Goal: Task Accomplishment & Management: Use online tool/utility

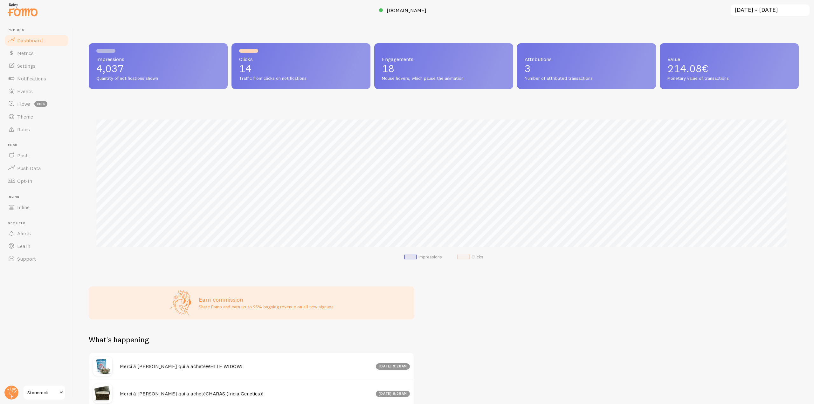
scroll to position [167, 705]
click at [409, 2] on div at bounding box center [407, 10] width 814 height 20
click at [408, 9] on span "stormrock.fr" at bounding box center [407, 10] width 40 height 6
click at [38, 90] on link "Events" at bounding box center [36, 91] width 65 height 13
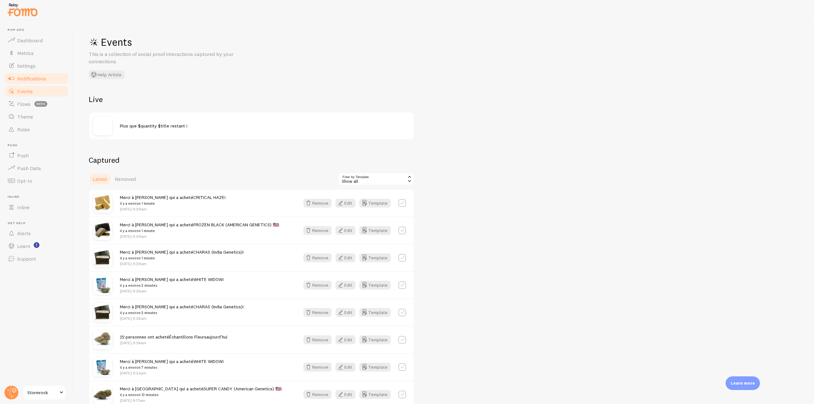
click at [55, 76] on link "Notifications" at bounding box center [36, 78] width 65 height 13
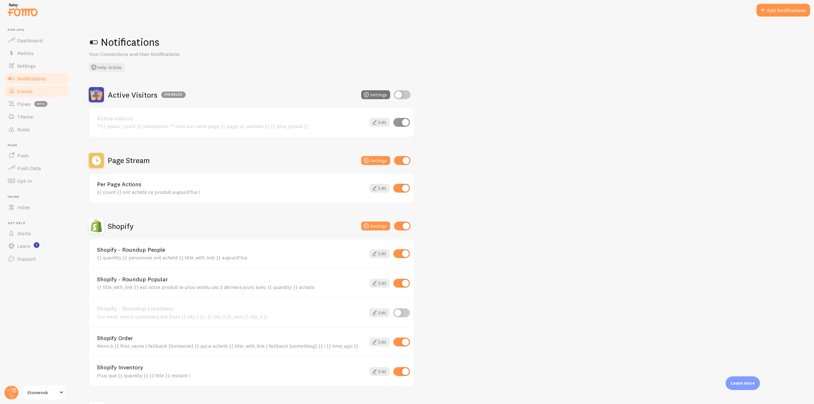
click at [33, 94] on link "Events" at bounding box center [36, 91] width 65 height 13
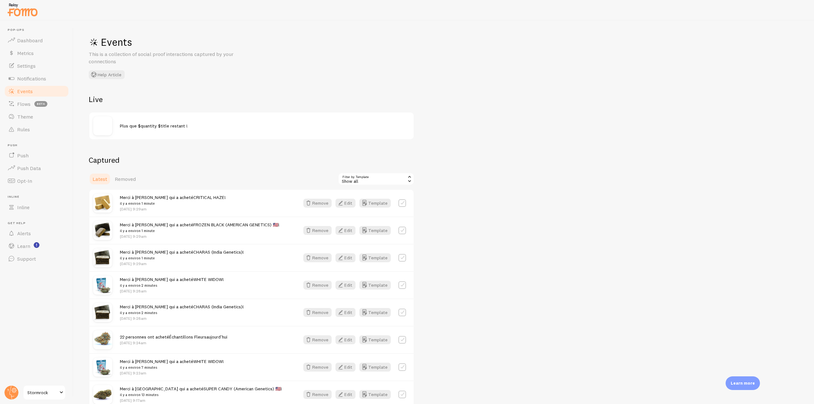
scroll to position [64, 0]
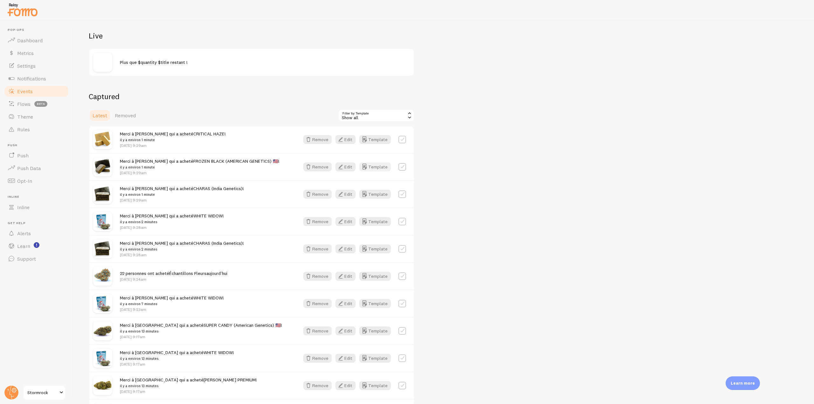
click at [382, 168] on button "Template" at bounding box center [374, 166] width 31 height 9
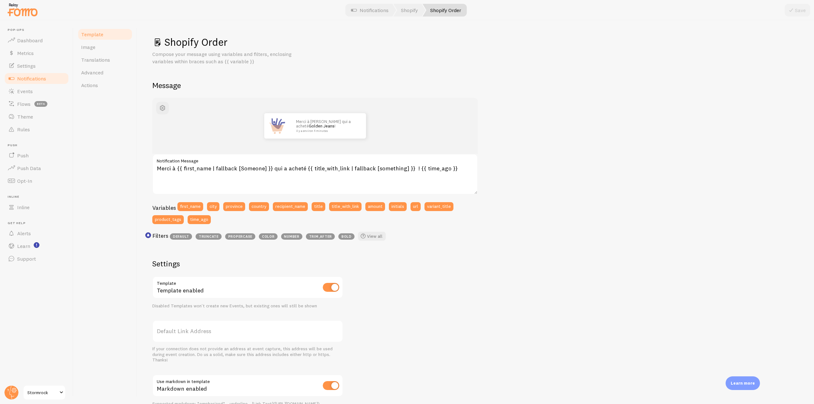
click at [34, 77] on span "Notifications" at bounding box center [31, 78] width 29 height 6
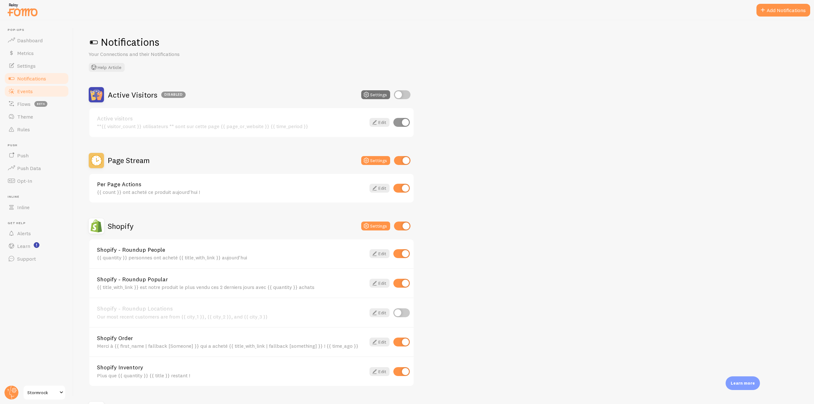
click at [27, 97] on link "Events" at bounding box center [36, 91] width 65 height 13
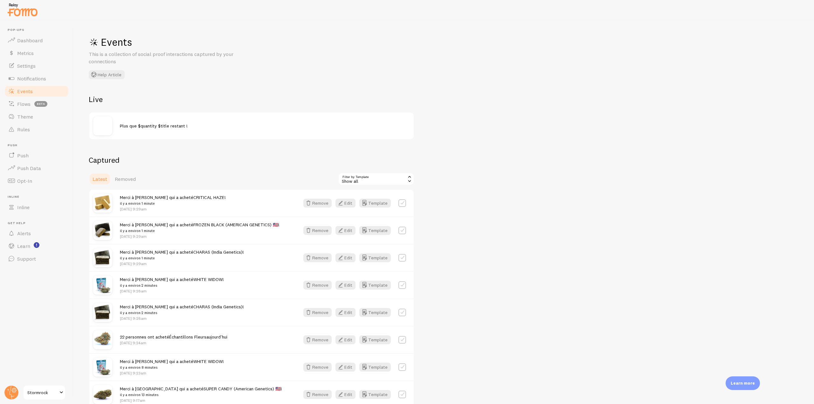
click at [383, 185] on div "Show all" at bounding box center [376, 179] width 76 height 13
click at [377, 205] on li "Shopify - Roundup People" at bounding box center [376, 206] width 75 height 10
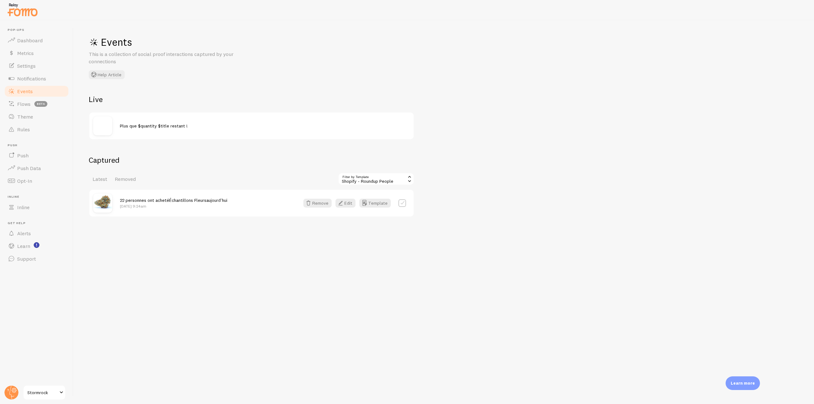
click at [390, 181] on div "Shopify - Roundup People" at bounding box center [376, 179] width 76 height 13
click at [387, 214] on li "Shopify - Roundup Popular" at bounding box center [376, 215] width 75 height 10
click at [396, 174] on div "Shopify - Roundup Popular" at bounding box center [376, 179] width 76 height 13
click at [396, 203] on li "Shopify - Roundup People" at bounding box center [376, 206] width 75 height 10
click at [45, 80] on span "Notifications" at bounding box center [31, 78] width 29 height 6
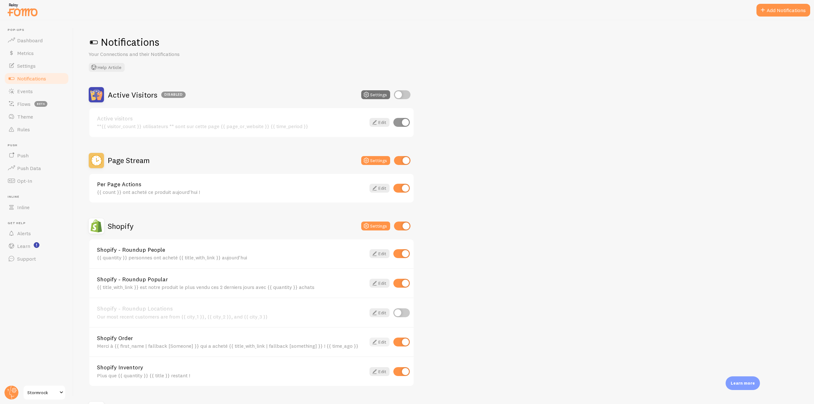
click at [378, 341] on link "Edit" at bounding box center [379, 342] width 20 height 9
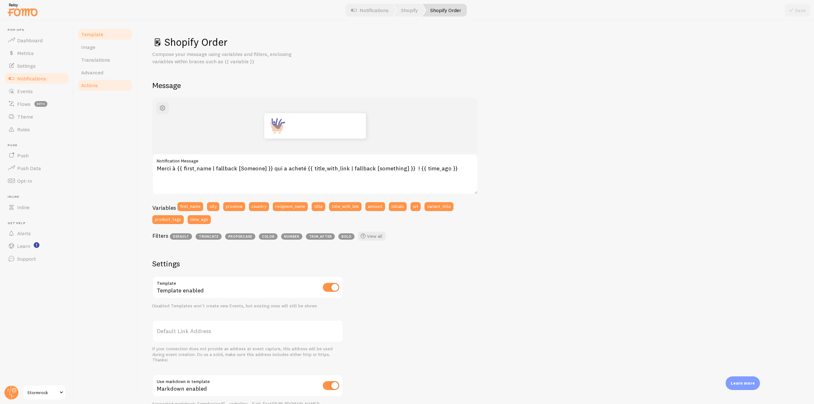
click at [89, 90] on link "Actions" at bounding box center [105, 85] width 56 height 13
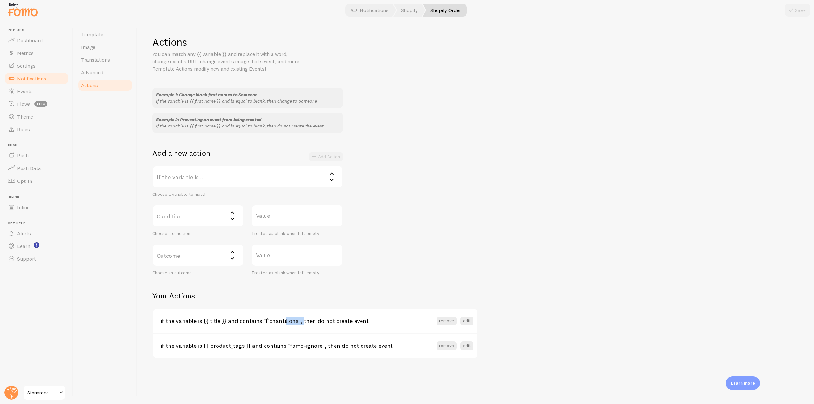
drag, startPoint x: 264, startPoint y: 322, endPoint x: 296, endPoint y: 321, distance: 32.1
click at [296, 321] on h3 "if the variable is {{ title }} and contains "Échantillons", then do not create …" at bounding box center [299, 320] width 276 height 7
copy h3 "Échantillons"
click at [17, 88] on link "Events" at bounding box center [36, 91] width 65 height 13
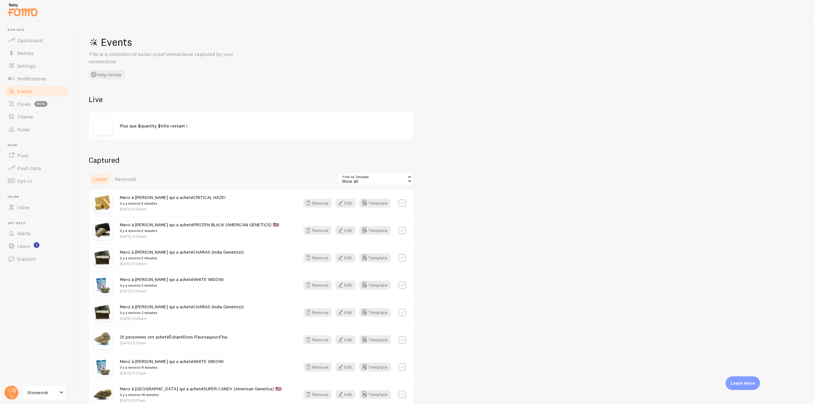
click at [389, 181] on div "Show all" at bounding box center [376, 179] width 76 height 13
click at [386, 205] on li "Shopify - Roundup People" at bounding box center [376, 206] width 75 height 10
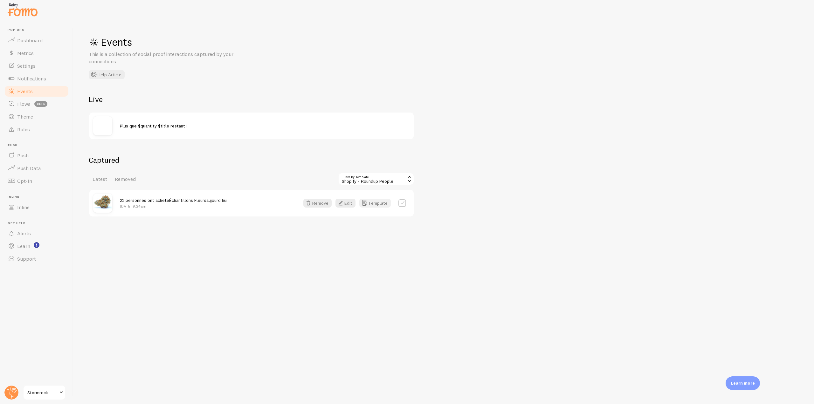
click at [376, 204] on button "Template" at bounding box center [374, 203] width 31 height 9
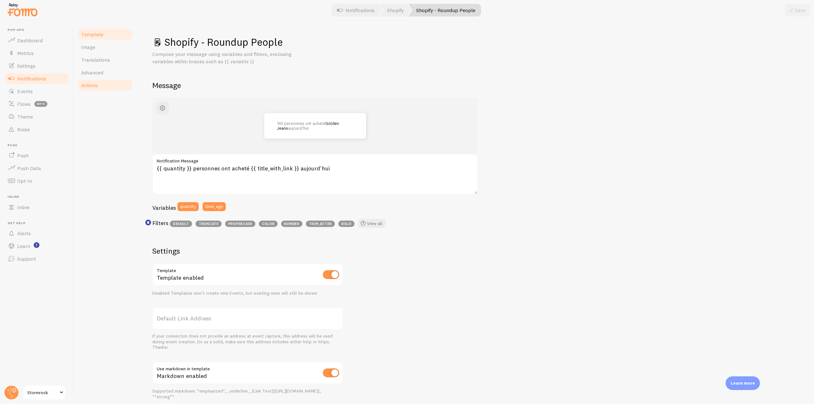
click at [86, 88] on span "Actions" at bounding box center [89, 85] width 17 height 6
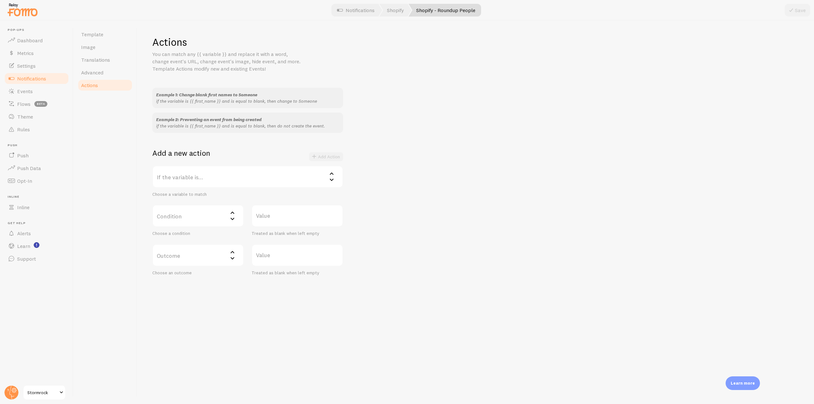
click at [37, 80] on span "Notifications" at bounding box center [31, 78] width 29 height 6
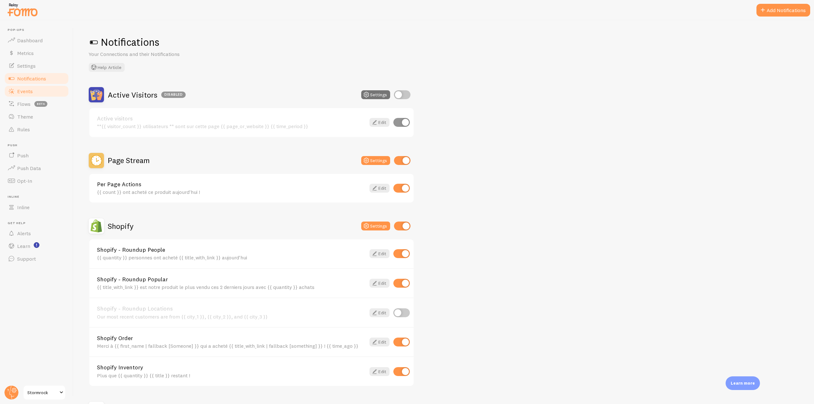
click at [25, 90] on span "Events" at bounding box center [25, 91] width 16 height 6
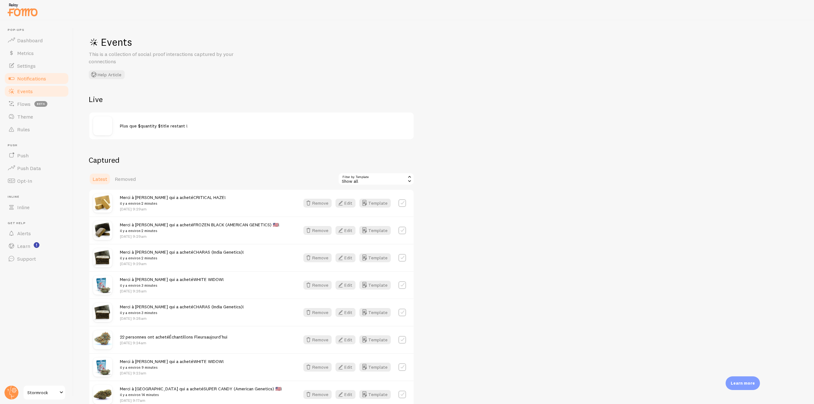
click at [36, 83] on link "Notifications" at bounding box center [36, 78] width 65 height 13
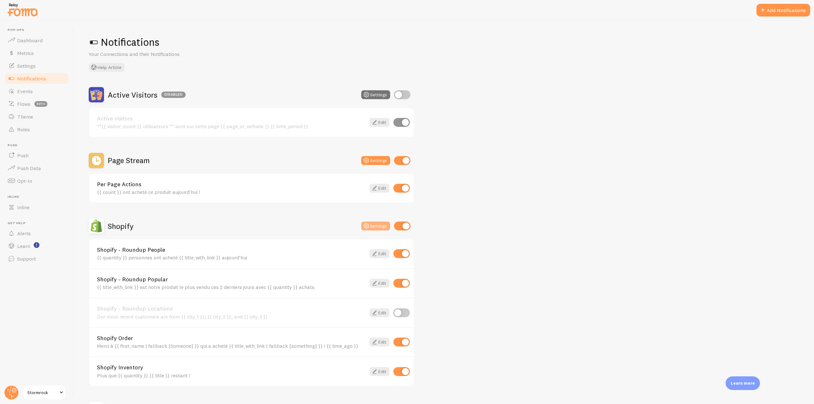
click at [373, 226] on button "Settings" at bounding box center [375, 226] width 29 height 9
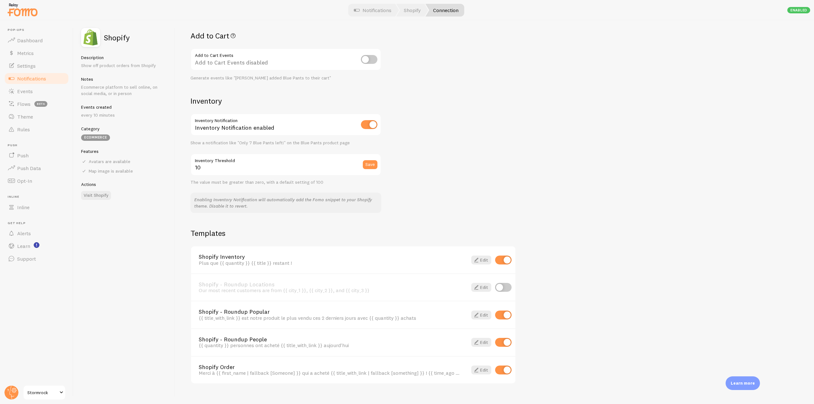
scroll to position [265, 0]
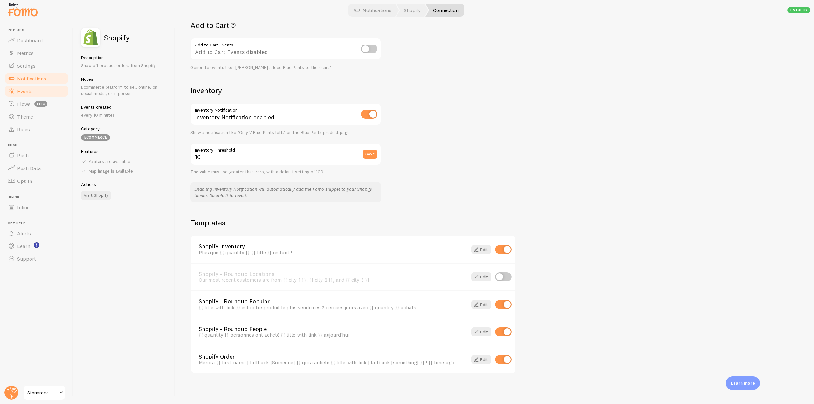
click at [24, 96] on link "Events" at bounding box center [36, 91] width 65 height 13
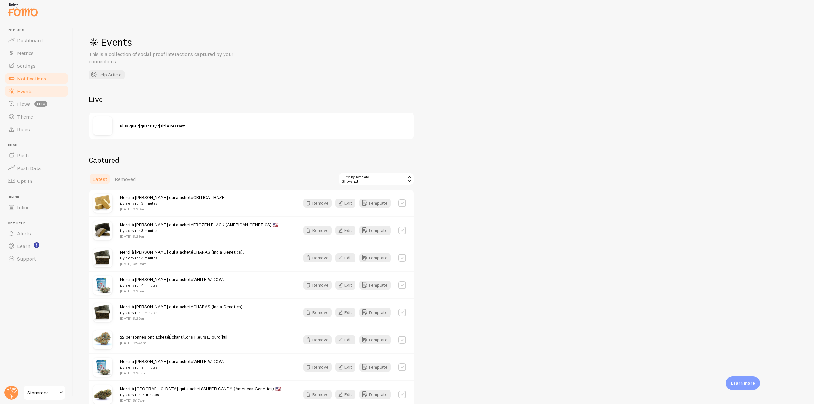
click at [56, 77] on link "Notifications" at bounding box center [36, 78] width 65 height 13
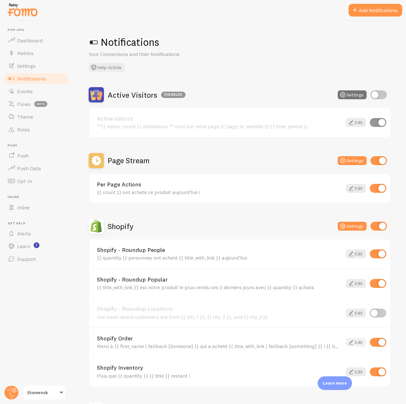
click at [351, 343] on link "Edit" at bounding box center [356, 342] width 20 height 9
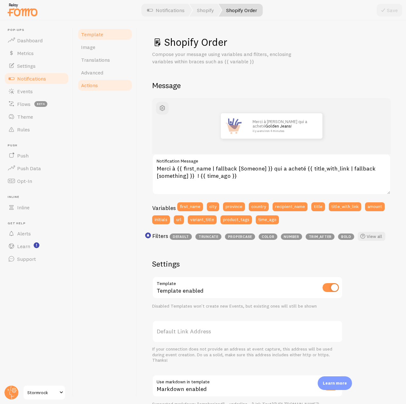
click at [97, 86] on span "Actions" at bounding box center [89, 85] width 17 height 6
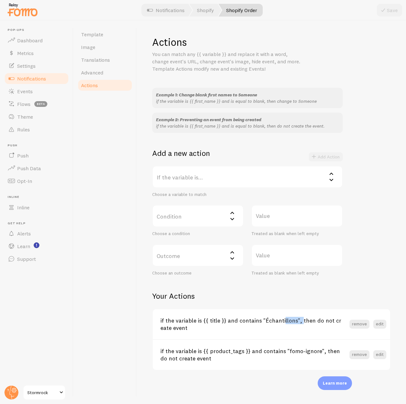
drag, startPoint x: 264, startPoint y: 322, endPoint x: 296, endPoint y: 322, distance: 32.1
click at [296, 322] on h3 "if the variable is {{ title }} and contains "Échantillons", then do not create …" at bounding box center [255, 324] width 189 height 15
copy h3 "Échantillons"
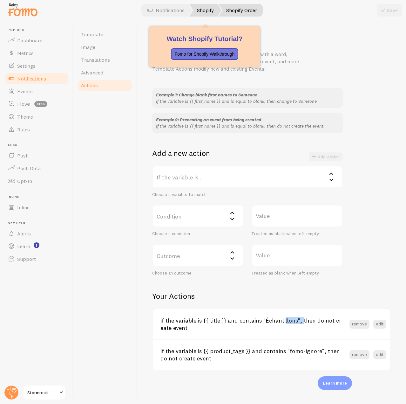
click at [203, 11] on link "Shopify" at bounding box center [205, 10] width 32 height 13
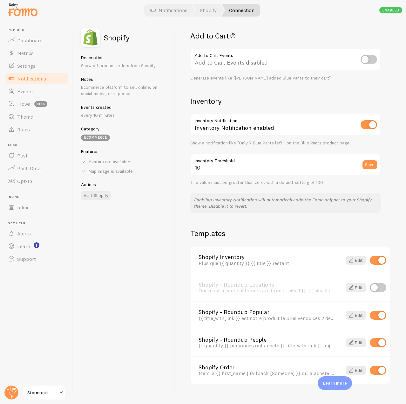
scroll to position [265, 0]
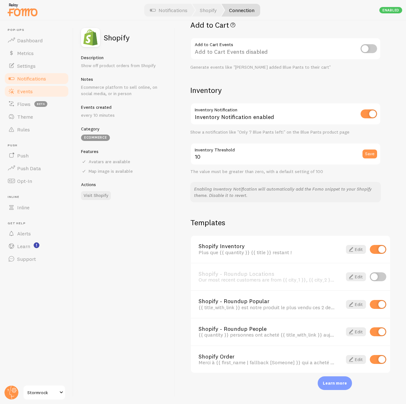
click at [35, 92] on link "Events" at bounding box center [36, 91] width 65 height 13
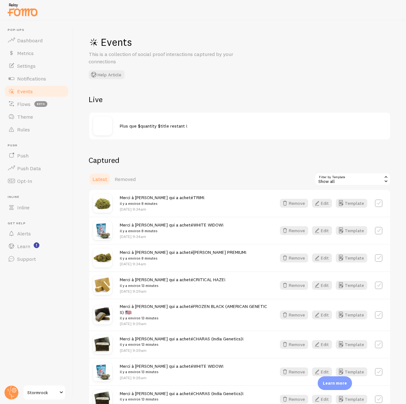
click at [361, 181] on div "Show all" at bounding box center [353, 179] width 76 height 13
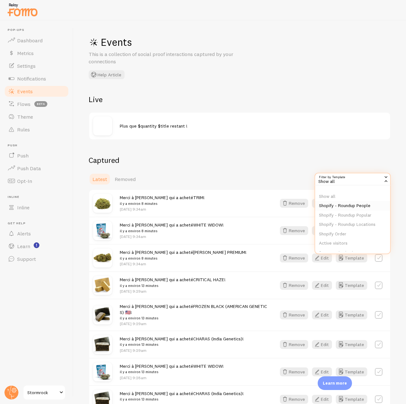
click at [360, 204] on li "Shopify - Roundup People" at bounding box center [352, 206] width 75 height 10
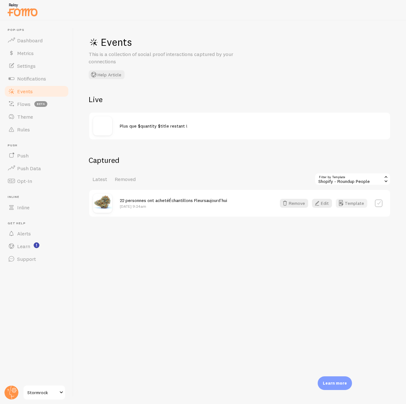
click at [354, 203] on button "Template" at bounding box center [351, 203] width 31 height 9
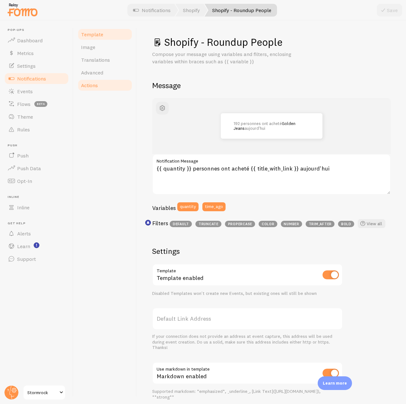
click at [103, 81] on link "Actions" at bounding box center [105, 85] width 56 height 13
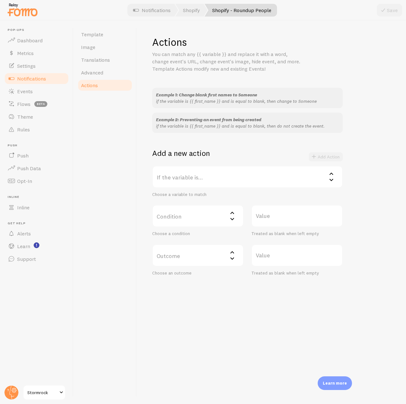
click at [203, 176] on label "If the variable is..." at bounding box center [247, 177] width 191 height 22
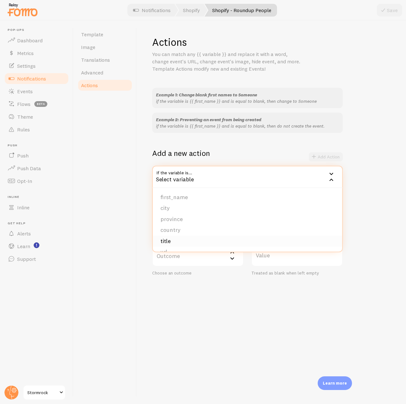
click at [183, 237] on li "title" at bounding box center [247, 241] width 189 height 11
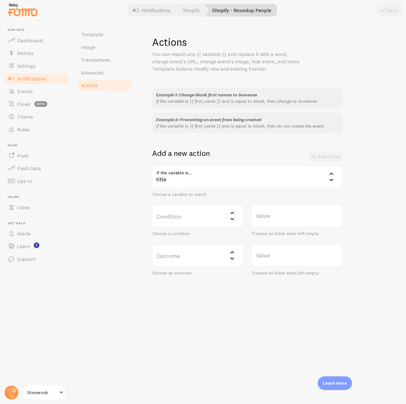
click at [203, 214] on label "Condition" at bounding box center [198, 216] width 92 height 22
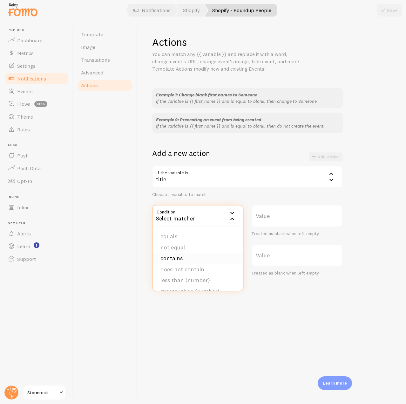
click at [185, 260] on li "contains" at bounding box center [198, 258] width 90 height 11
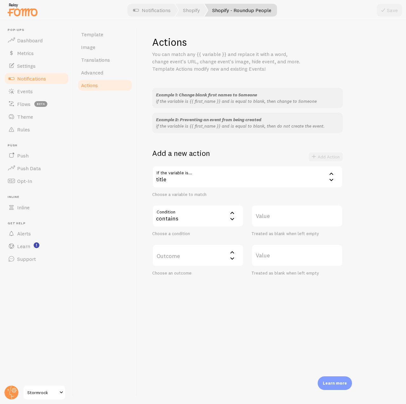
click at [278, 215] on label "Value" at bounding box center [297, 216] width 92 height 22
click at [278, 215] on input "Value" at bounding box center [297, 216] width 92 height 22
click at [271, 216] on label "Value" at bounding box center [297, 216] width 92 height 22
click at [271, 216] on input "Value" at bounding box center [297, 216] width 92 height 22
paste input "Échantillons"
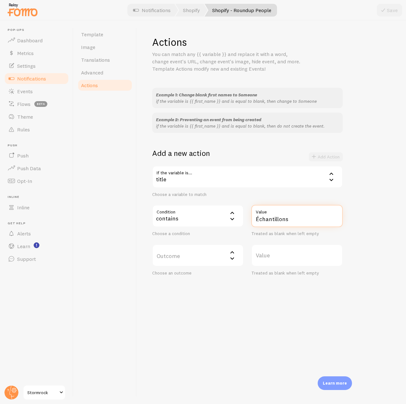
type input "Échantillons"
click at [209, 252] on label "Outcome" at bounding box center [198, 255] width 92 height 22
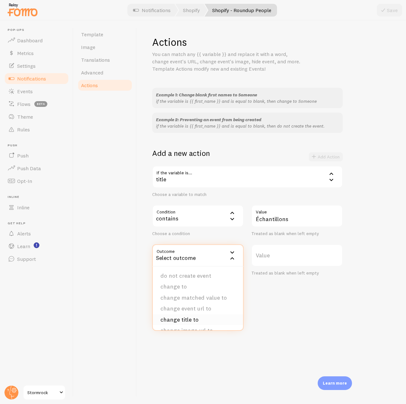
click at [202, 316] on li "change title to" at bounding box center [198, 319] width 90 height 11
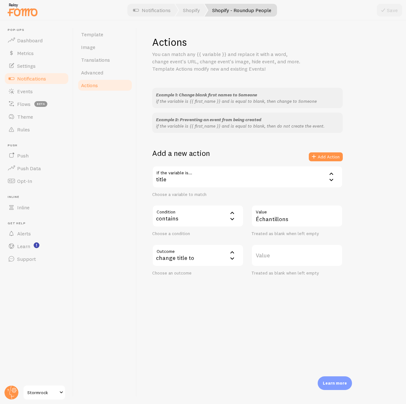
click at [269, 252] on label "Value" at bounding box center [297, 255] width 92 height 22
click at [269, 252] on input "Value" at bounding box center [297, 255] width 92 height 22
type input "Title of your fav product"
click at [316, 182] on div "title" at bounding box center [247, 177] width 191 height 22
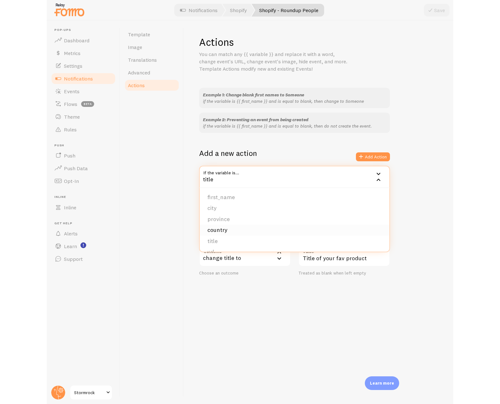
scroll to position [32, 0]
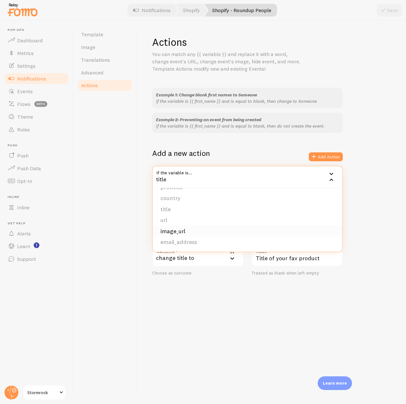
click at [180, 231] on li "image_url" at bounding box center [247, 231] width 189 height 11
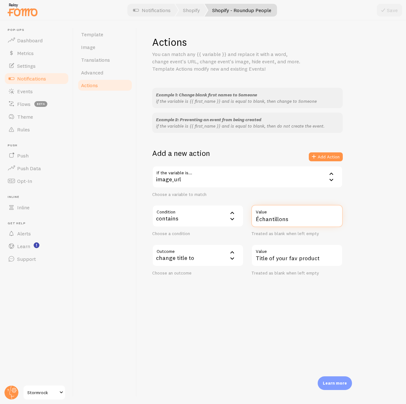
drag, startPoint x: 307, startPoint y: 217, endPoint x: 250, endPoint y: 218, distance: 57.2
click at [250, 218] on div "Échantillons Value Treated as blank when left empty" at bounding box center [297, 221] width 99 height 32
type input "product"
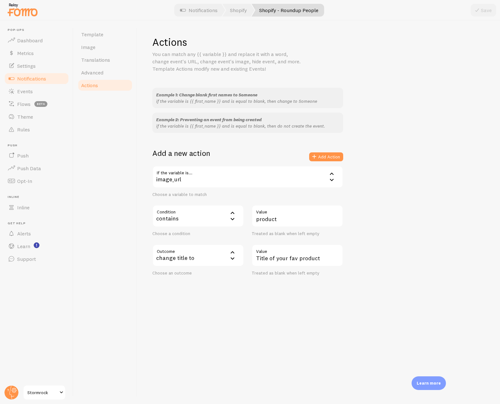
click at [39, 76] on span "Notifications" at bounding box center [31, 78] width 29 height 6
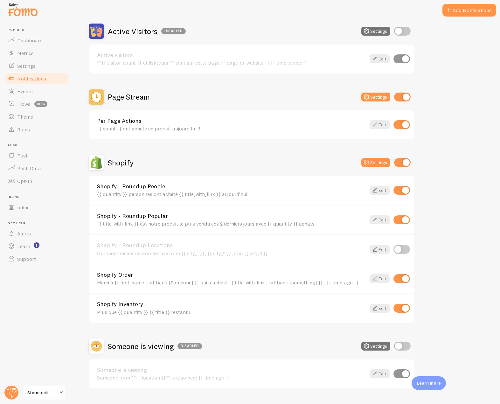
scroll to position [79, 0]
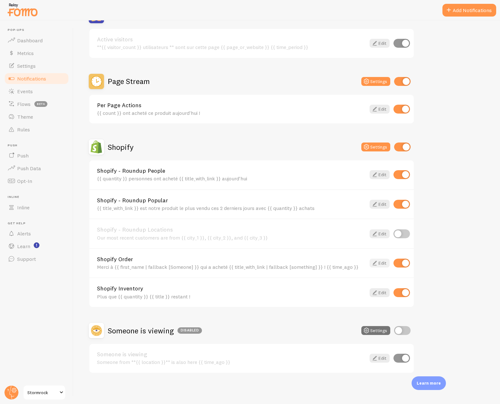
click at [374, 262] on icon at bounding box center [375, 263] width 8 height 8
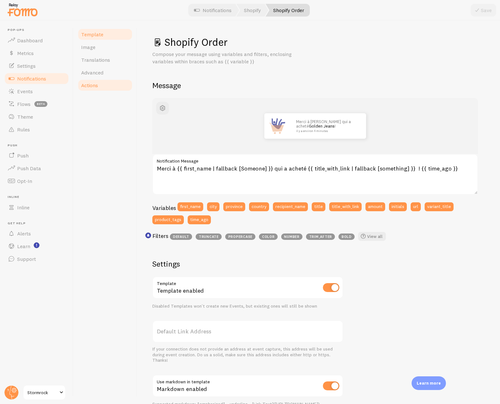
click at [89, 86] on span "Actions" at bounding box center [89, 85] width 17 height 6
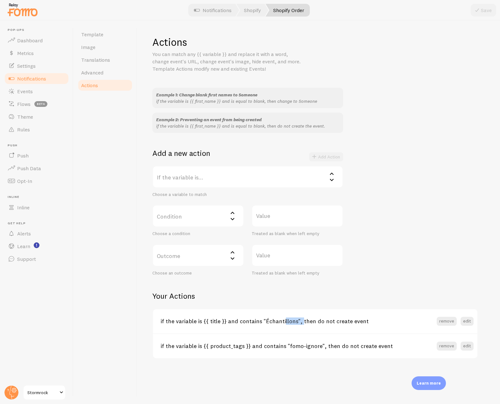
drag, startPoint x: 264, startPoint y: 320, endPoint x: 295, endPoint y: 320, distance: 31.8
click at [295, 320] on h3 "if the variable is {{ title }} and contains "Échantillons", then do not create …" at bounding box center [299, 320] width 276 height 7
copy h3 "Échantillons"
click at [39, 95] on link "Events" at bounding box center [36, 91] width 65 height 13
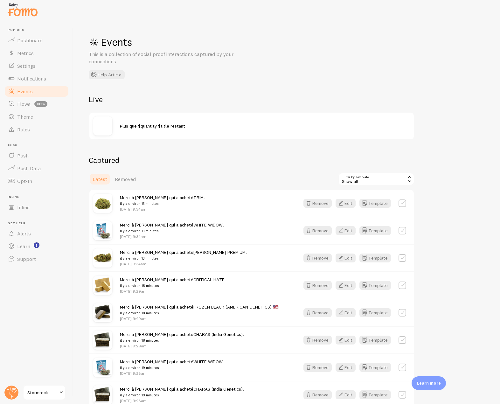
click at [396, 177] on div "Show all" at bounding box center [376, 179] width 76 height 13
click at [375, 213] on li "Shopify - Roundup Popular" at bounding box center [376, 215] width 75 height 10
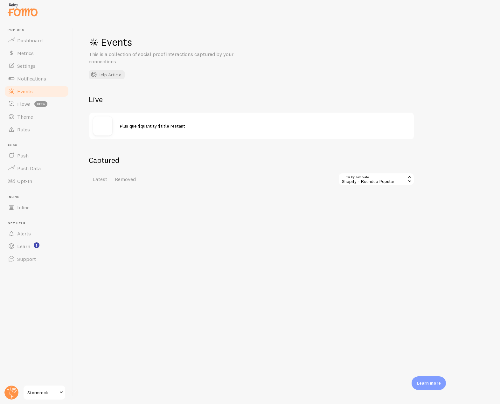
click at [400, 183] on div "Shopify - Roundup Popular" at bounding box center [376, 179] width 76 height 13
click at [387, 205] on li "Shopify - Roundup People" at bounding box center [376, 206] width 75 height 10
click at [379, 203] on button "Template" at bounding box center [374, 203] width 31 height 9
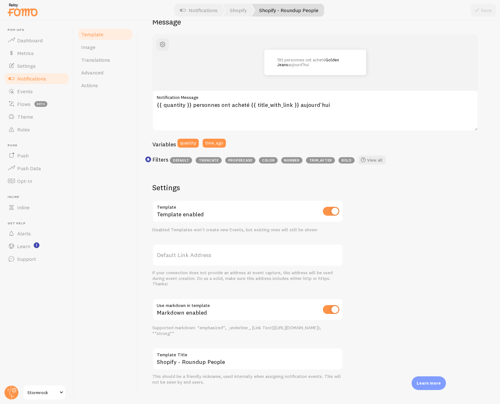
scroll to position [71, 0]
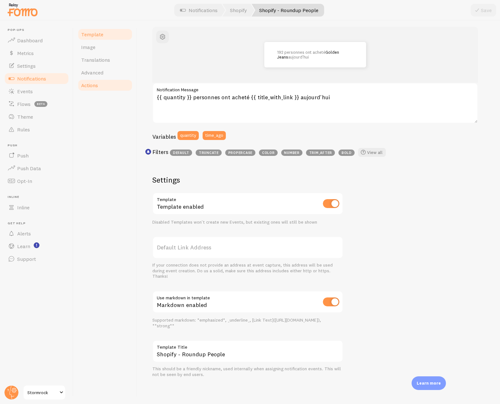
click at [105, 86] on link "Actions" at bounding box center [105, 85] width 56 height 13
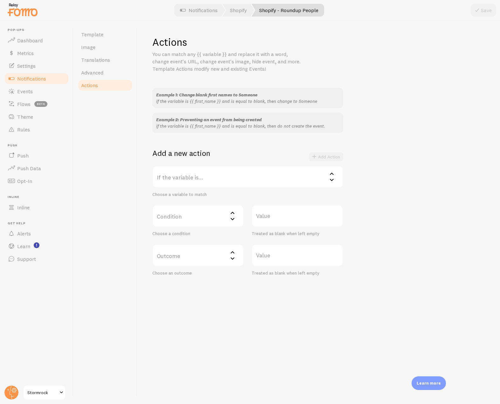
click at [252, 177] on label "If the variable is..." at bounding box center [247, 177] width 191 height 22
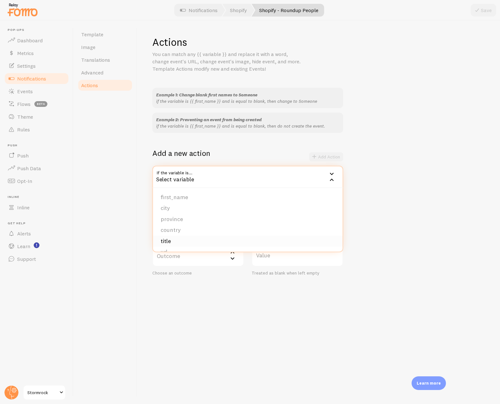
click at [181, 240] on li "title" at bounding box center [247, 241] width 189 height 11
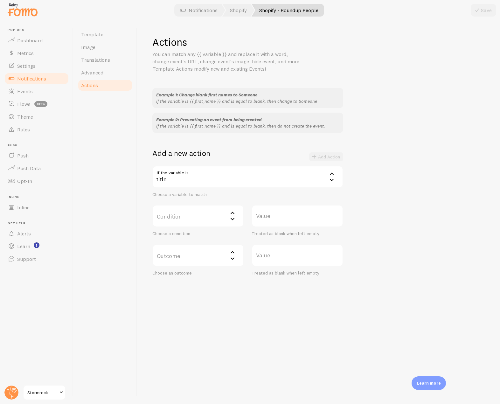
click at [209, 213] on label "Condition" at bounding box center [198, 216] width 92 height 22
click at [194, 256] on li "contains" at bounding box center [198, 258] width 90 height 11
click at [273, 217] on label "Value" at bounding box center [297, 216] width 92 height 22
click at [273, 217] on input "Value" at bounding box center [297, 216] width 92 height 22
paste input "Échantillons"
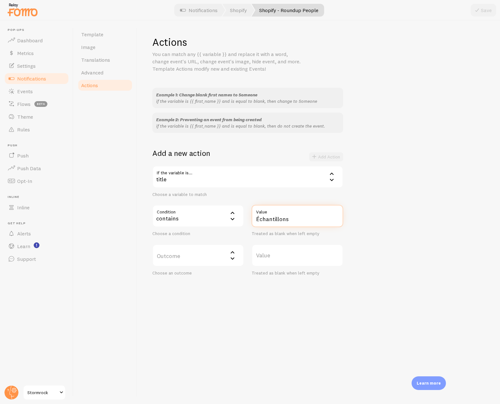
type input "Échantillons"
click at [209, 253] on label "Outcome" at bounding box center [198, 255] width 92 height 22
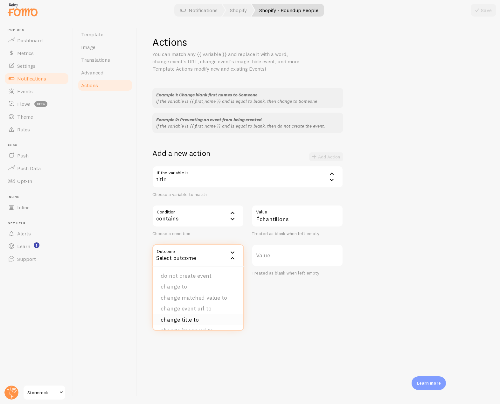
click at [188, 321] on li "change title to" at bounding box center [198, 319] width 90 height 11
click at [272, 251] on label "Value" at bounding box center [297, 255] width 92 height 22
click at [272, 251] on input "Value" at bounding box center [297, 255] width 92 height 22
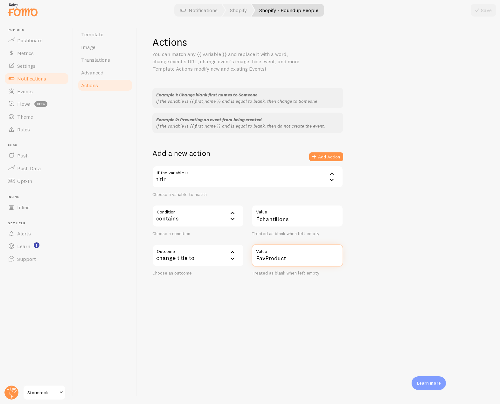
type input "FavProduct"
click at [367, 216] on div "Example 1: Change blank first names to Someone if the variable is {{ first_name…" at bounding box center [318, 182] width 332 height 188
drag, startPoint x: 293, startPoint y: 257, endPoint x: 235, endPoint y: 258, distance: 58.2
click at [235, 258] on div "Outcome change_title_to change title to do not create event change to change ma…" at bounding box center [247, 260] width 198 height 32
drag, startPoint x: 290, startPoint y: 221, endPoint x: 246, endPoint y: 220, distance: 43.6
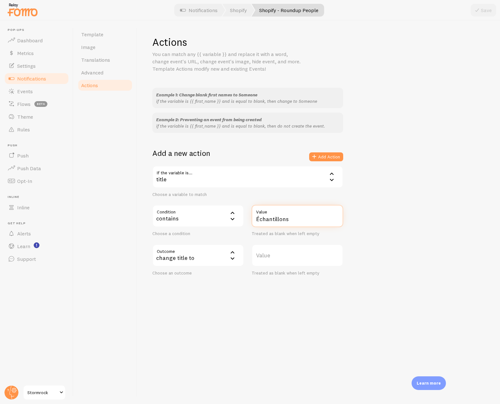
click at [246, 220] on div "Condition contains contains equals not equal contains does not contain less tha…" at bounding box center [247, 221] width 198 height 32
click at [329, 182] on icon at bounding box center [332, 180] width 8 height 8
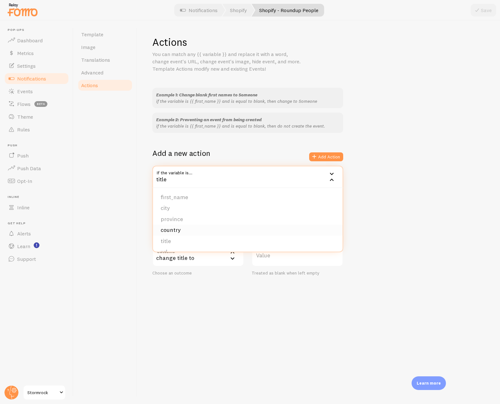
scroll to position [32, 0]
click at [191, 233] on li "image_url" at bounding box center [247, 231] width 189 height 11
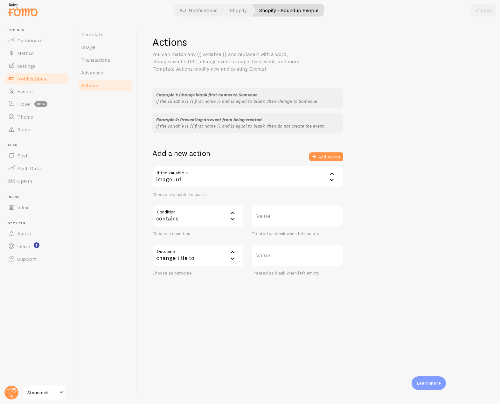
click at [270, 211] on label "Value" at bounding box center [297, 216] width 92 height 22
click at [270, 211] on input "Value" at bounding box center [297, 216] width 92 height 22
click at [222, 257] on div "change title to" at bounding box center [198, 255] width 92 height 22
click at [201, 300] on li "change image url to" at bounding box center [198, 298] width 90 height 11
click at [263, 255] on label "Value" at bounding box center [297, 255] width 92 height 22
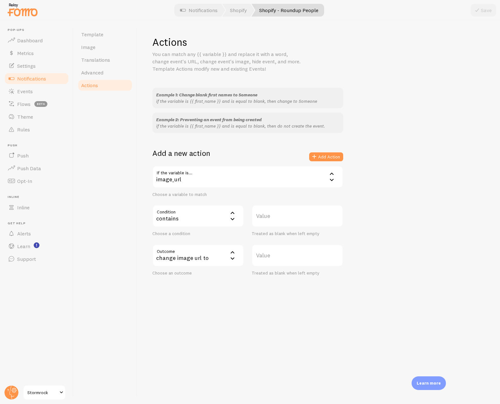
click at [263, 255] on input "Value" at bounding box center [297, 255] width 92 height 22
